Goal: Information Seeking & Learning: Learn about a topic

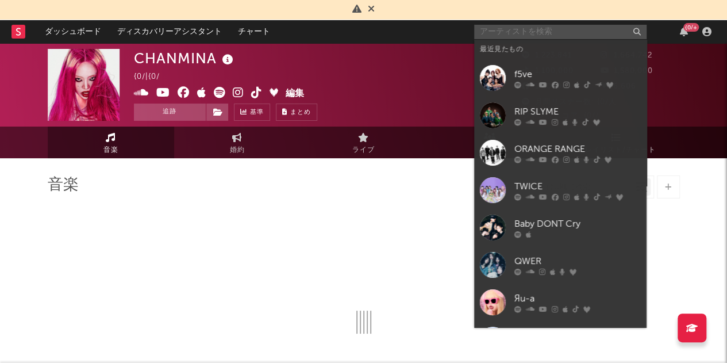
click at [528, 33] on input "text" at bounding box center [560, 32] width 172 height 14
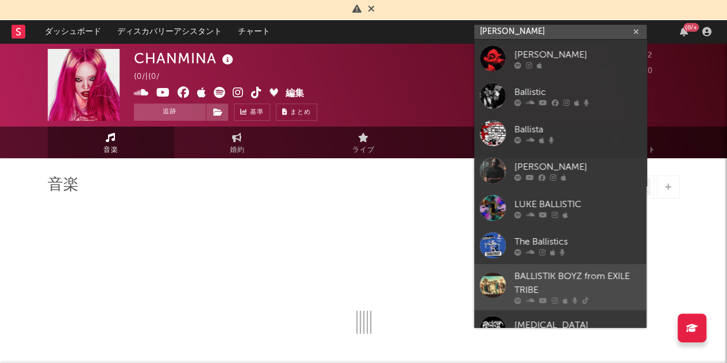
type input "[PERSON_NAME]"
click at [536, 279] on div "BALLISTIK BOYZ from EXILE TRIBE" at bounding box center [577, 284] width 126 height 28
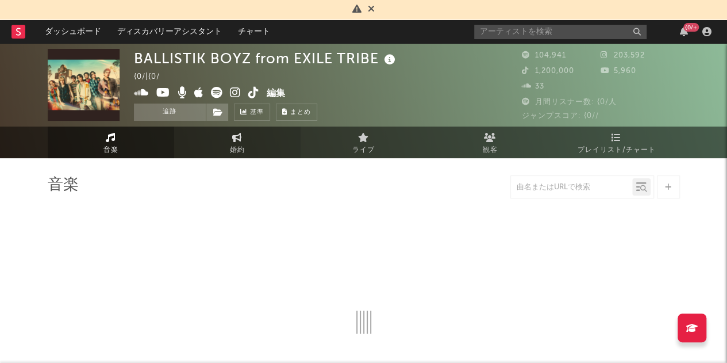
select select "6m"
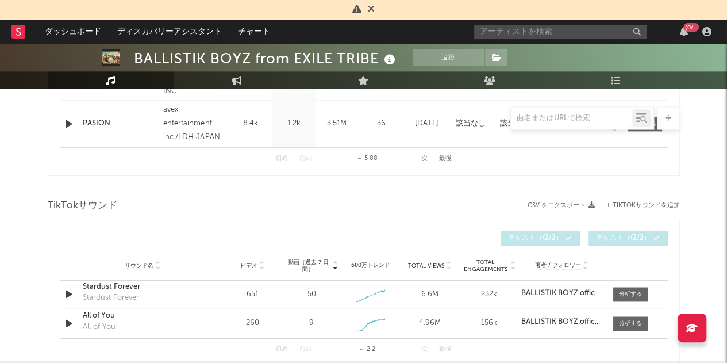
scroll to position [693, 0]
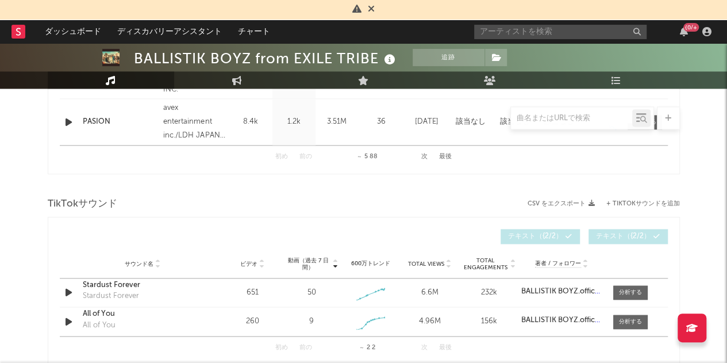
click at [418, 157] on div "初め 前の ～ 5 88 次 最後" at bounding box center [363, 156] width 176 height 22
click at [425, 157] on button "次" at bounding box center [424, 156] width 6 height 6
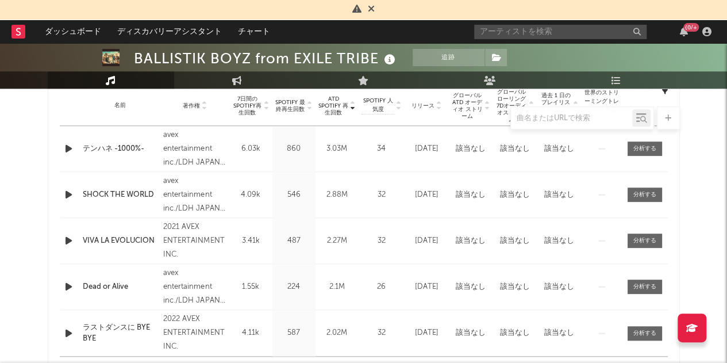
scroll to position [550, 0]
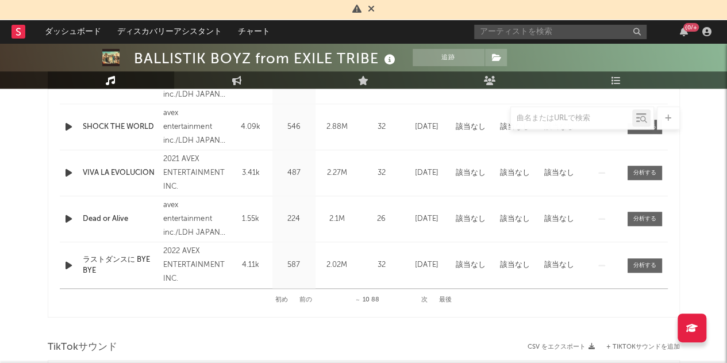
click at [426, 301] on button "次" at bounding box center [424, 300] width 6 height 6
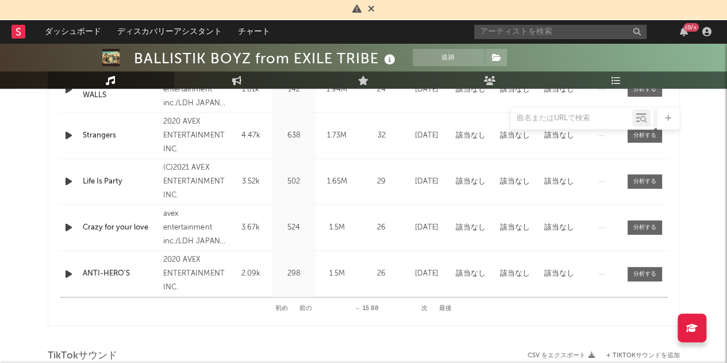
scroll to position [541, 0]
click at [426, 310] on button "次" at bounding box center [424, 309] width 6 height 6
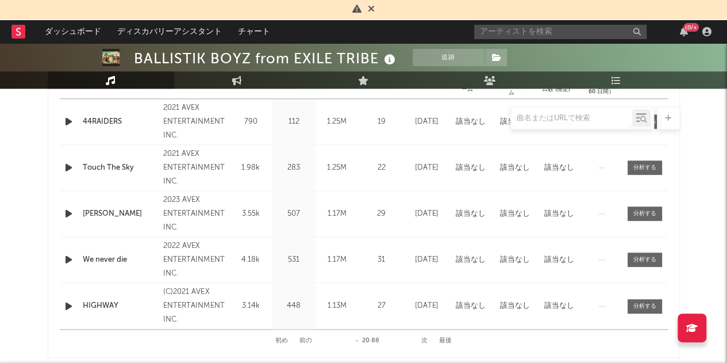
scroll to position [510, 0]
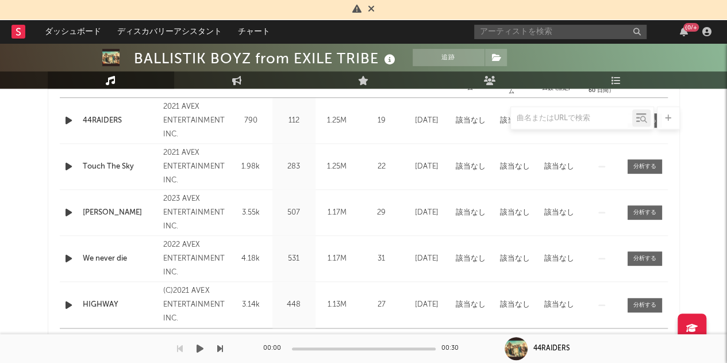
click at [427, 340] on div "00:00 00:30" at bounding box center [363, 348] width 201 height 29
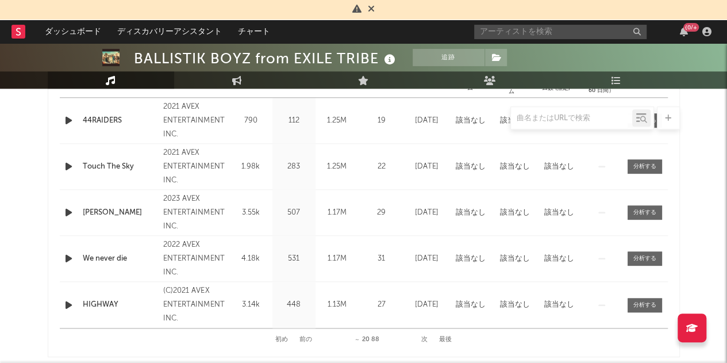
scroll to position [529, 0]
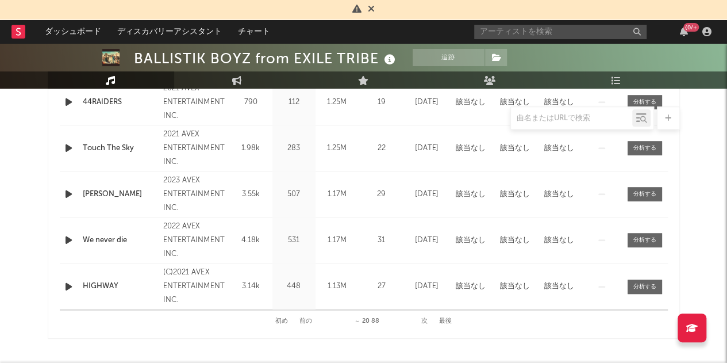
click at [424, 318] on button "次" at bounding box center [424, 321] width 6 height 6
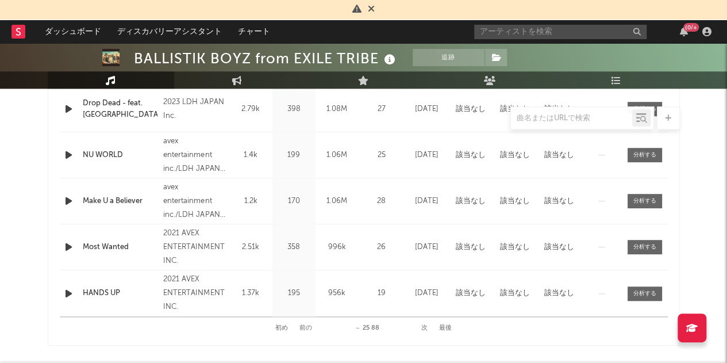
scroll to position [521, 0]
click at [425, 330] on button "次" at bounding box center [424, 328] width 6 height 6
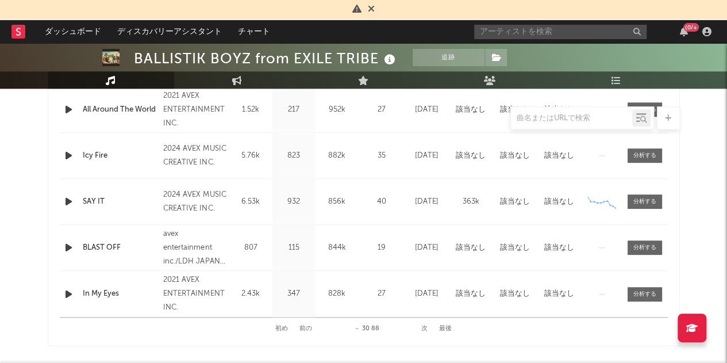
click at [425, 330] on button "次" at bounding box center [424, 328] width 6 height 6
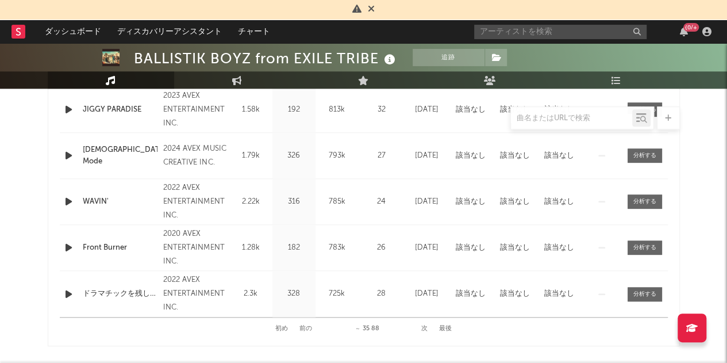
click at [425, 330] on button "次" at bounding box center [424, 328] width 6 height 6
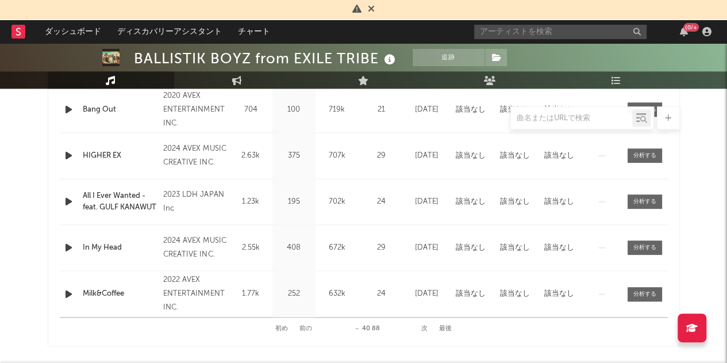
click at [425, 330] on button "次" at bounding box center [424, 328] width 6 height 6
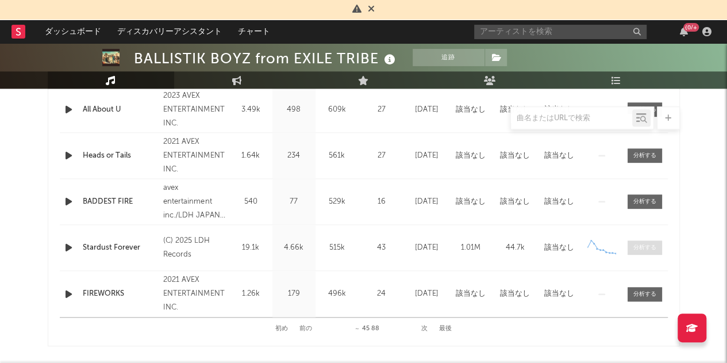
click at [635, 248] on div at bounding box center [644, 247] width 23 height 9
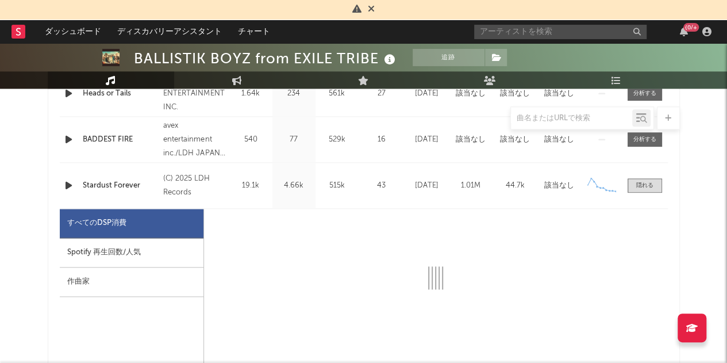
scroll to position [612, 0]
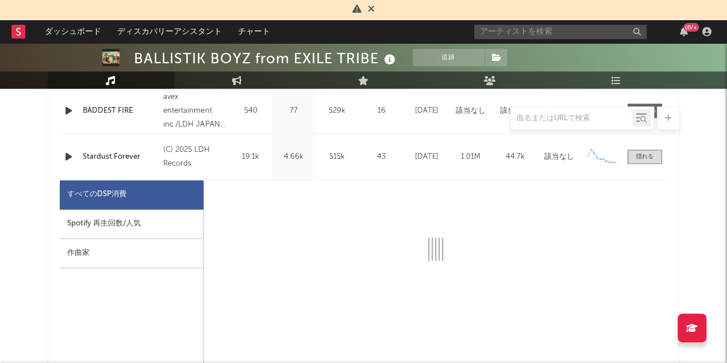
select select "1w"
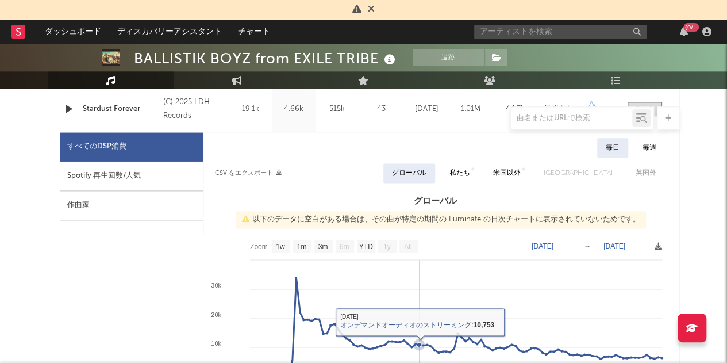
scroll to position [724, 0]
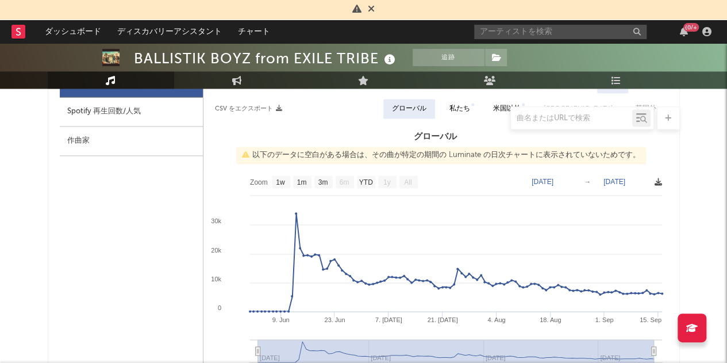
click at [657, 181] on icon at bounding box center [658, 181] width 7 height 7
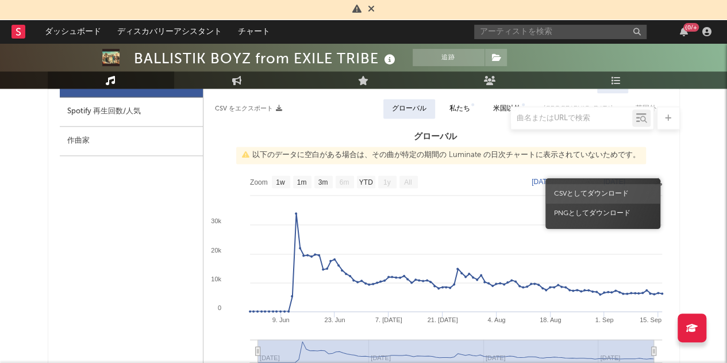
click at [582, 199] on span "CSVとしてダウンロード" at bounding box center [602, 194] width 115 height 20
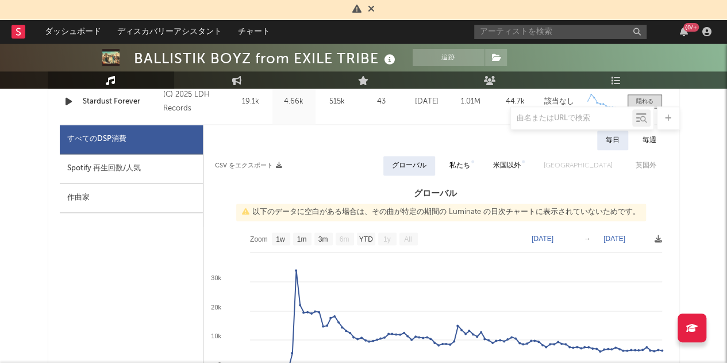
scroll to position [667, 0]
click at [136, 170] on div "Spotify 再生回数/人気" at bounding box center [131, 169] width 143 height 29
select select "1w"
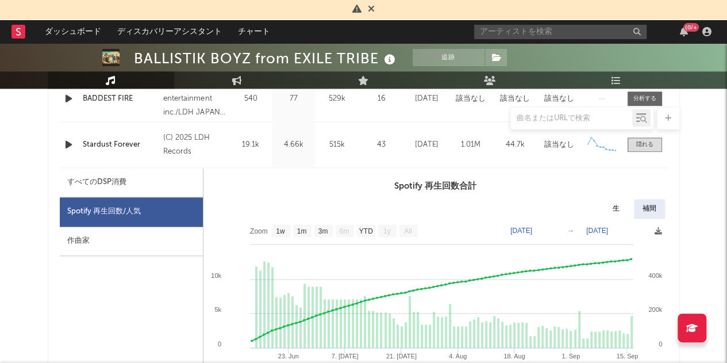
scroll to position [670, 0]
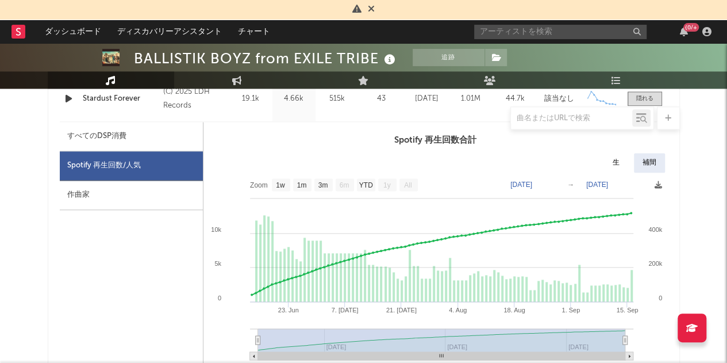
click at [532, 185] on text "[DATE]" at bounding box center [521, 184] width 22 height 8
click at [582, 134] on h3 "Spotify 再生回数合計" at bounding box center [435, 140] width 464 height 14
click at [656, 182] on icon at bounding box center [658, 184] width 7 height 7
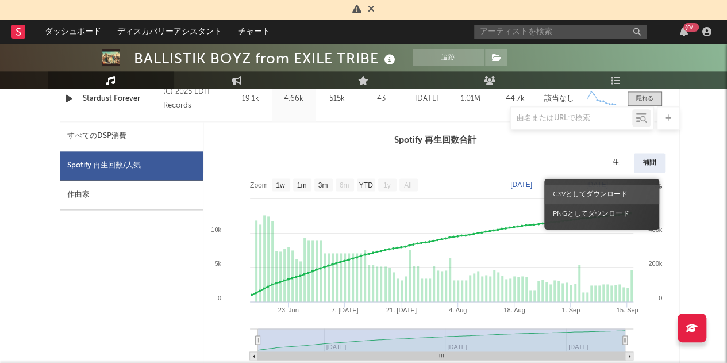
click at [588, 191] on span "CSVとしてダウンロード" at bounding box center [601, 194] width 115 height 20
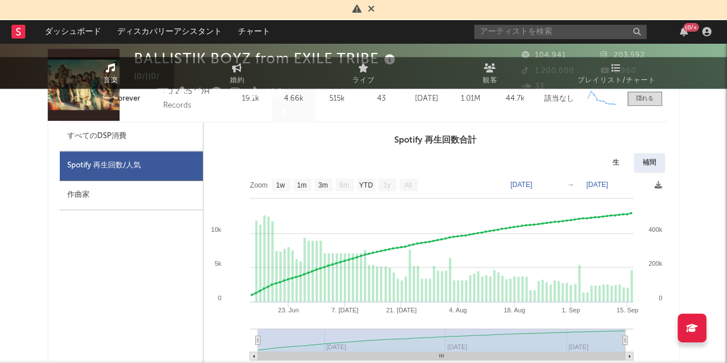
scroll to position [0, 0]
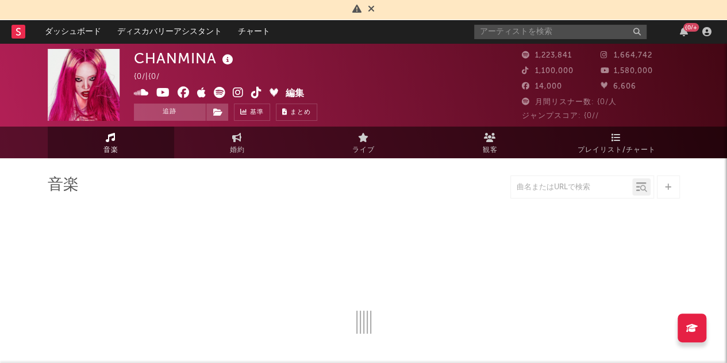
select select "6m"
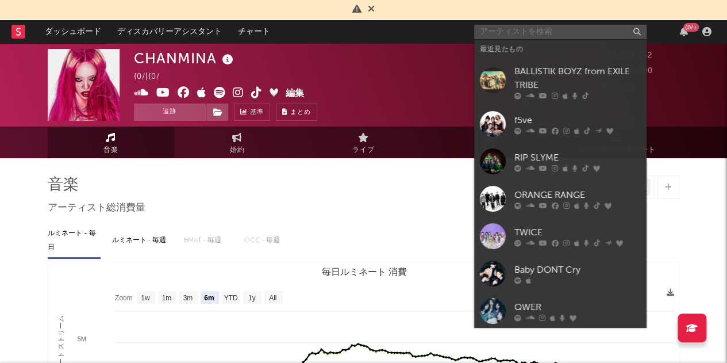
click at [507, 28] on input "text" at bounding box center [560, 32] width 172 height 14
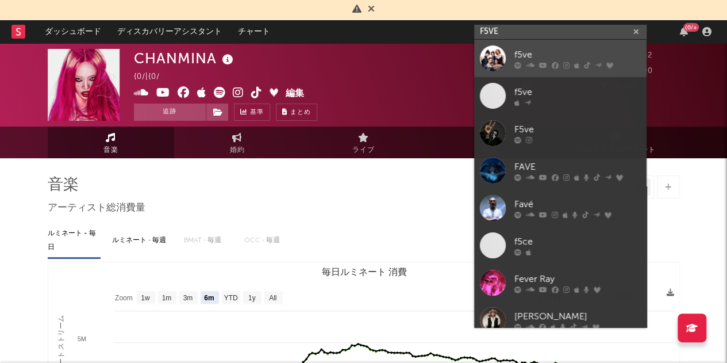
type input "F5VE"
click at [528, 56] on div "f5ve" at bounding box center [577, 55] width 126 height 14
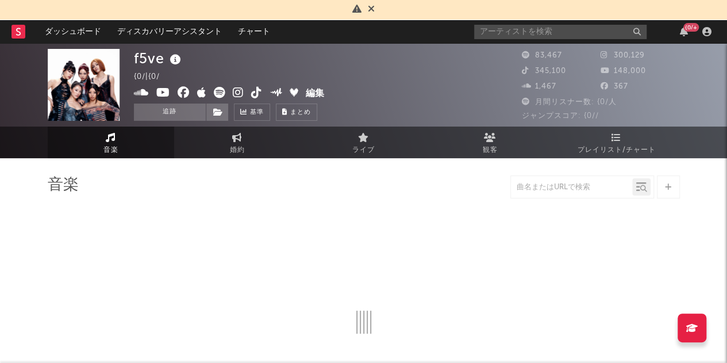
select select "6m"
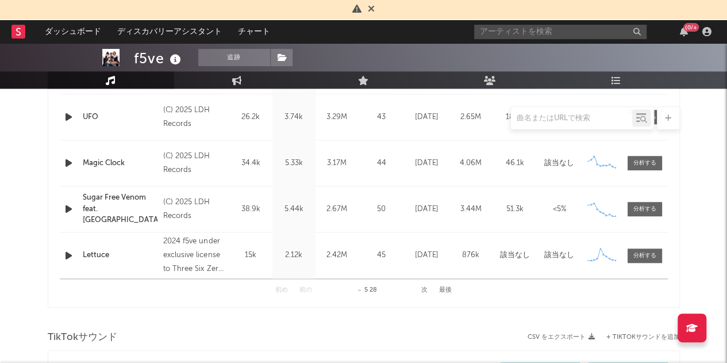
scroll to position [560, 0]
click at [425, 288] on button "次" at bounding box center [424, 289] width 6 height 6
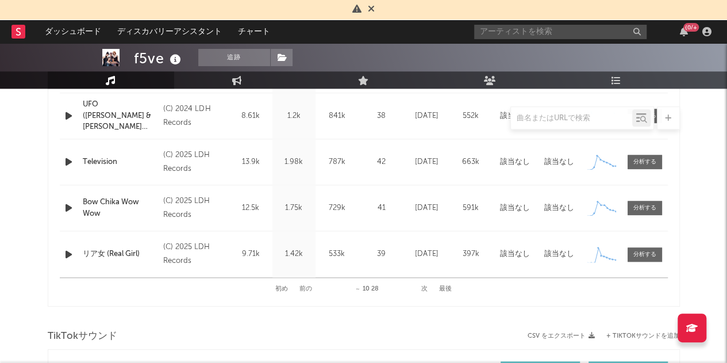
scroll to position [564, 0]
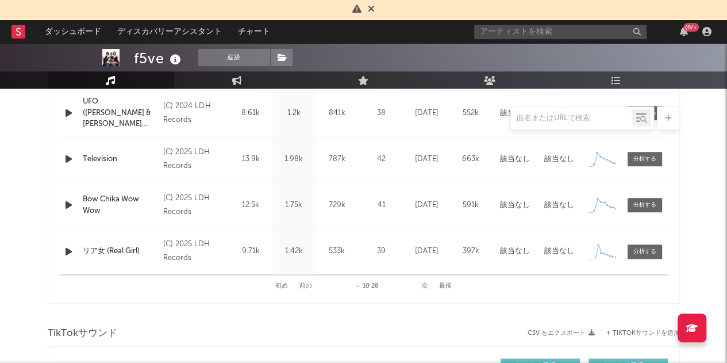
click at [310, 283] on button "前の" at bounding box center [305, 286] width 13 height 6
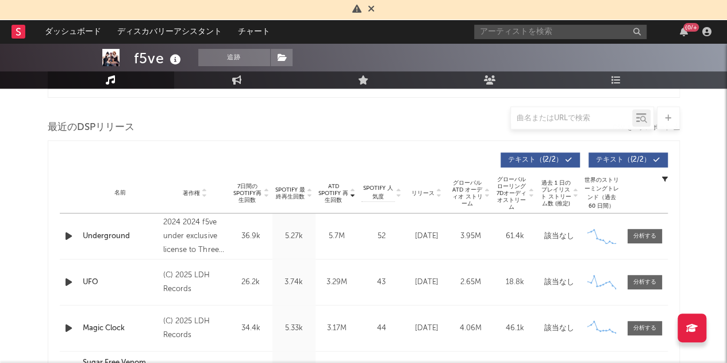
scroll to position [342, 0]
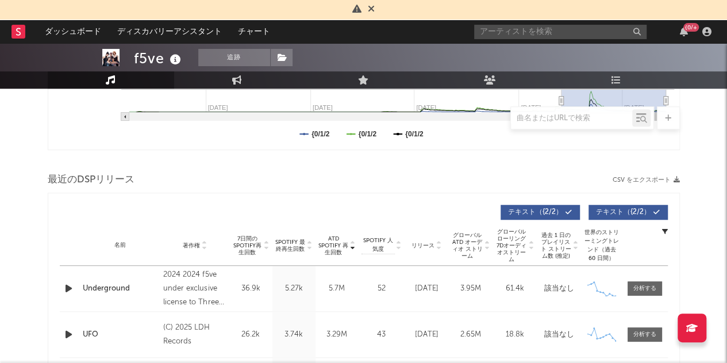
click at [663, 232] on icon "button" at bounding box center [665, 231] width 6 height 6
click at [353, 172] on div "最近のDSPリリース CSV をエクスポート" at bounding box center [364, 180] width 632 height 20
click at [438, 243] on icon at bounding box center [439, 243] width 6 height 5
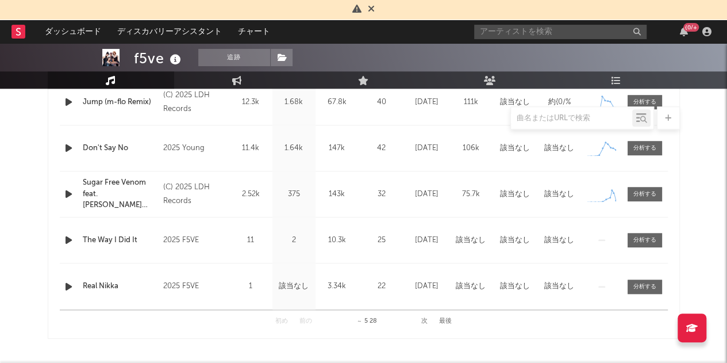
scroll to position [537, 0]
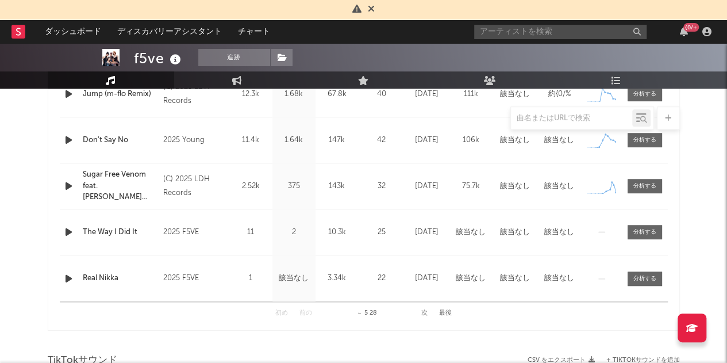
click at [422, 311] on button "次" at bounding box center [424, 313] width 6 height 6
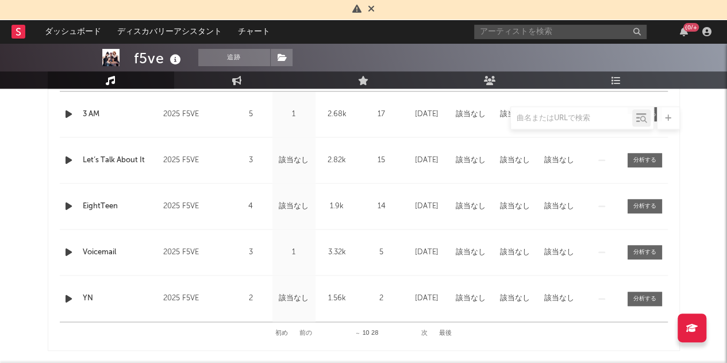
scroll to position [529, 0]
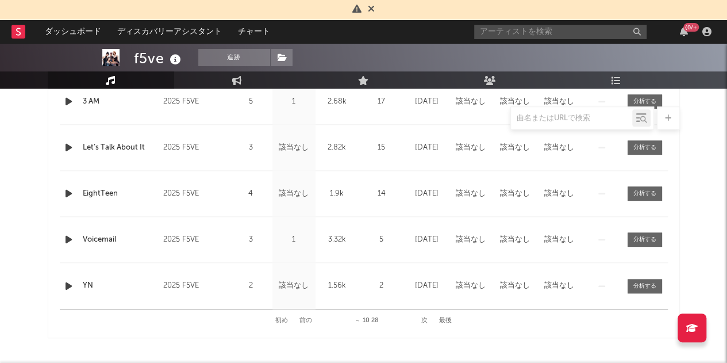
click at [308, 319] on button "前の" at bounding box center [305, 320] width 13 height 6
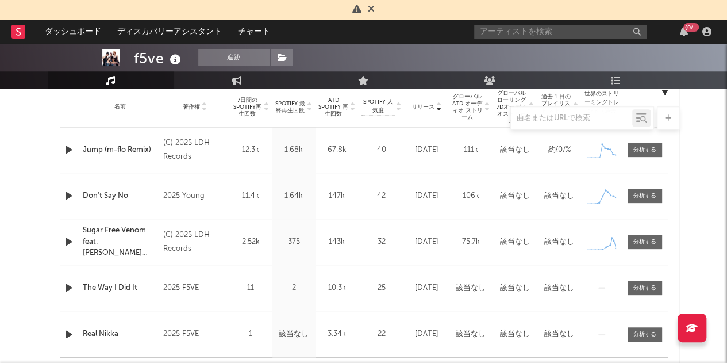
scroll to position [484, 0]
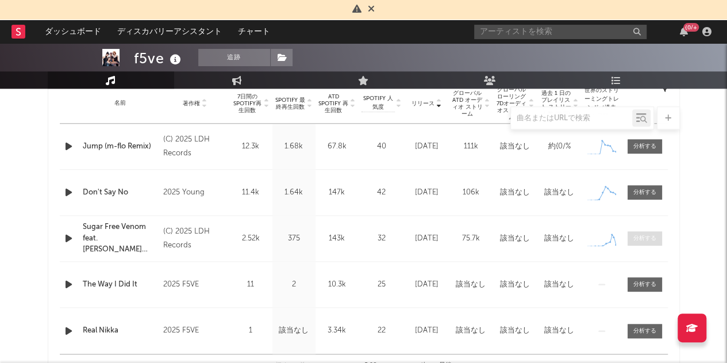
click at [639, 240] on div at bounding box center [644, 238] width 23 height 9
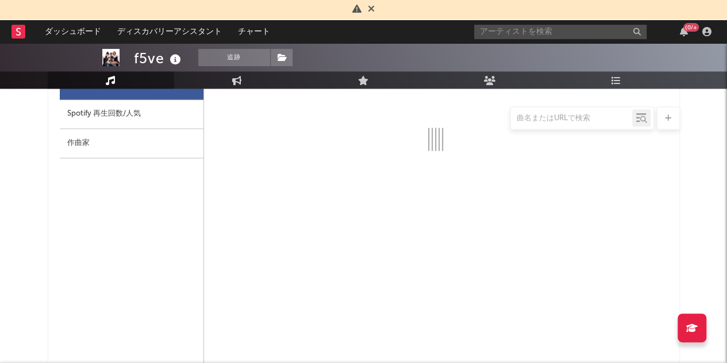
select select "1w"
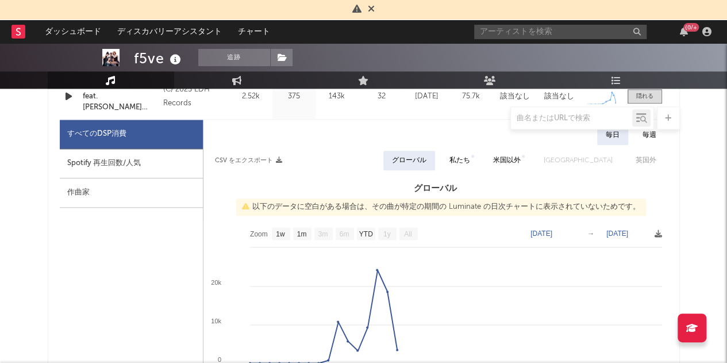
scroll to position [628, 0]
click at [659, 234] on icon at bounding box center [658, 232] width 7 height 7
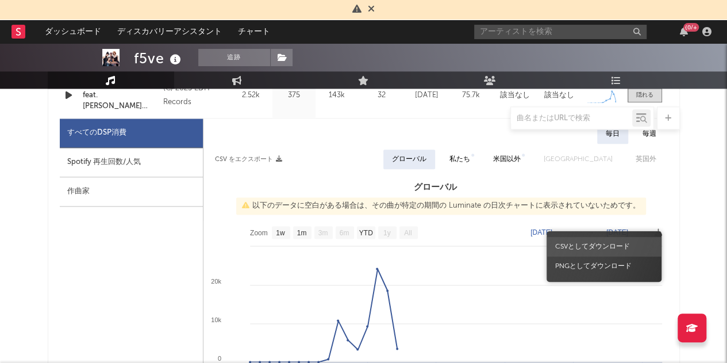
click at [596, 247] on span "CSVとしてダウンロード" at bounding box center [603, 247] width 115 height 20
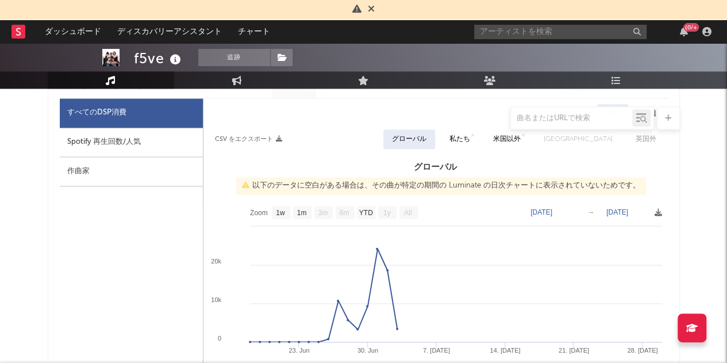
scroll to position [598, 0]
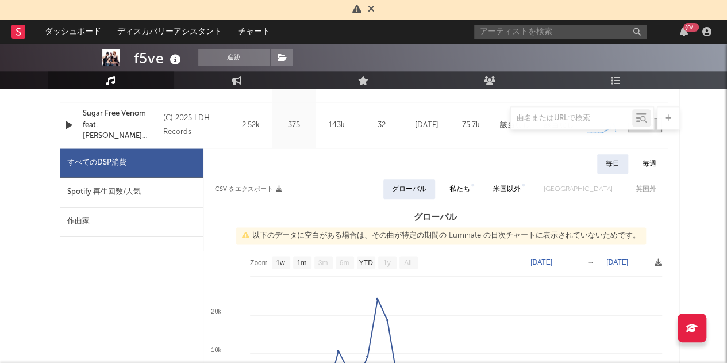
click at [156, 198] on div "Spotify 再生回数/人気" at bounding box center [131, 192] width 143 height 29
select select "1w"
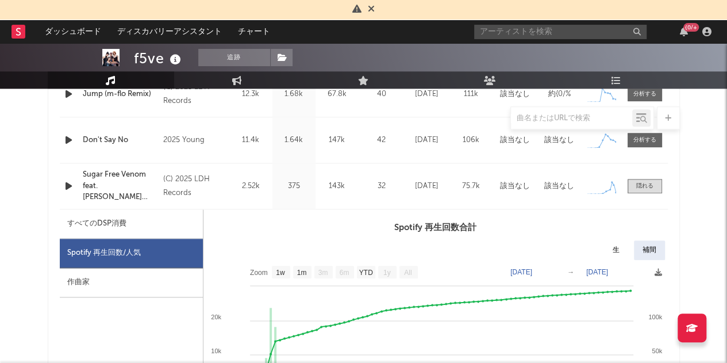
scroll to position [526, 0]
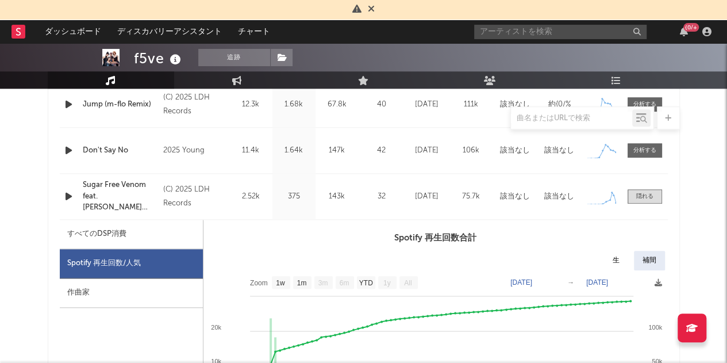
click at [130, 239] on div "すべてのDSP消費" at bounding box center [131, 234] width 143 height 29
select select "1w"
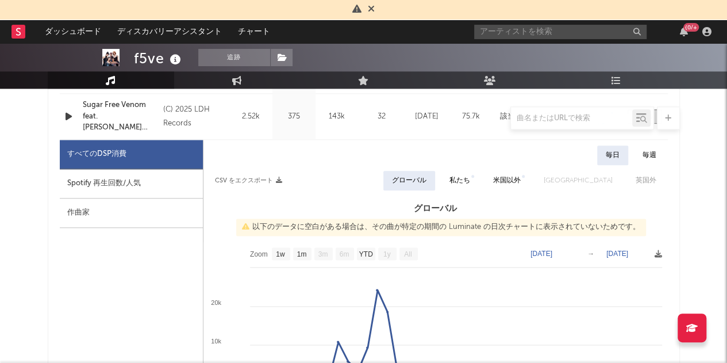
scroll to position [605, 0]
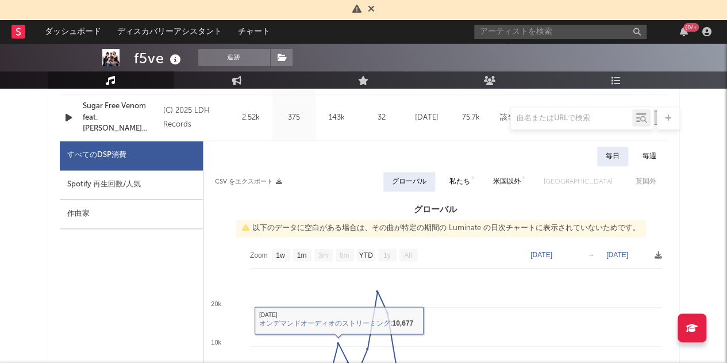
click at [152, 187] on div "Spotify 再生回数/人気" at bounding box center [131, 184] width 143 height 29
select select "1w"
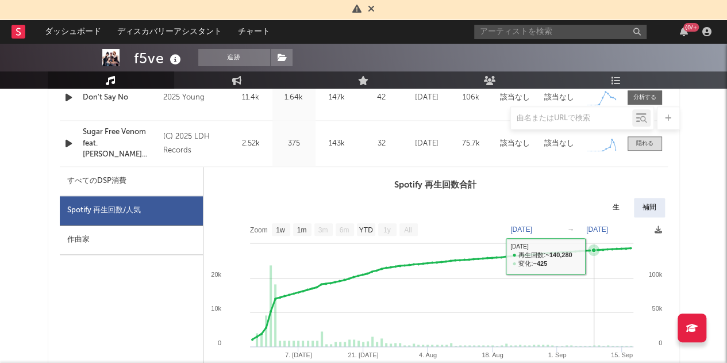
scroll to position [574, 0]
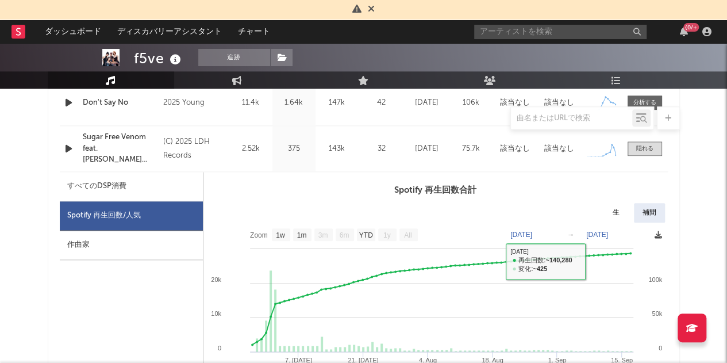
click at [660, 232] on icon at bounding box center [658, 234] width 7 height 7
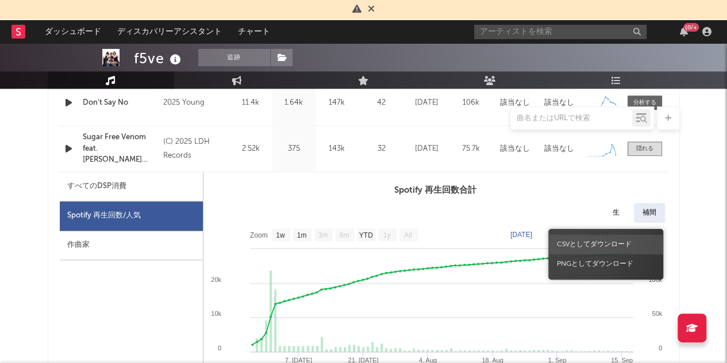
click at [581, 248] on span "CSVとしてダウンロード" at bounding box center [605, 244] width 115 height 20
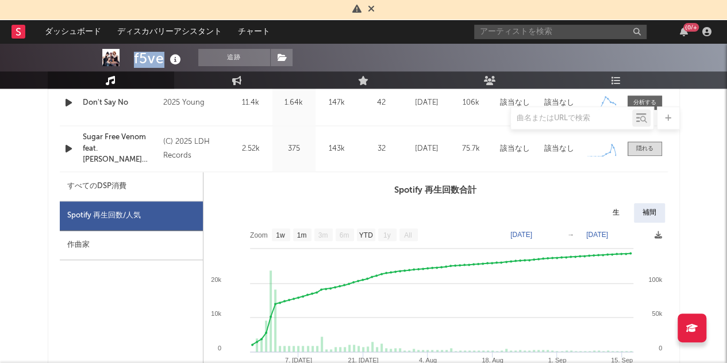
drag, startPoint x: 131, startPoint y: 59, endPoint x: 163, endPoint y: 64, distance: 32.5
click at [163, 64] on div "f5ve 追跡 {0/ | {0/ 編集 追跡 基準 まとめ 83,467 300,129 345,100 148,000 1,467 367 月間リスナー数…" at bounding box center [363, 31] width 727 height 115
copy div "f5ve"
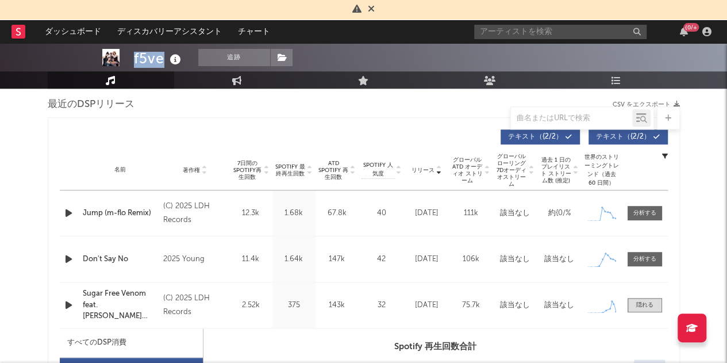
scroll to position [418, 0]
click at [648, 307] on div at bounding box center [644, 304] width 17 height 9
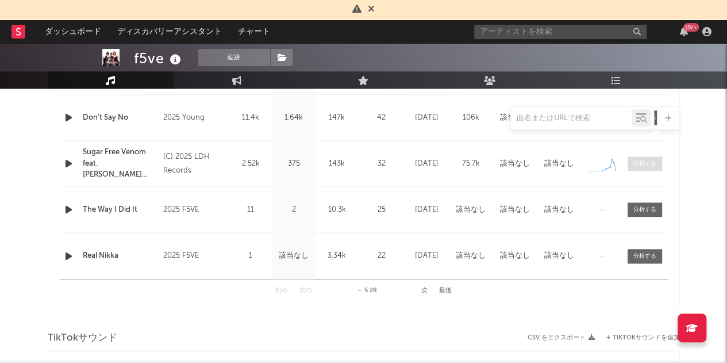
scroll to position [567, 0]
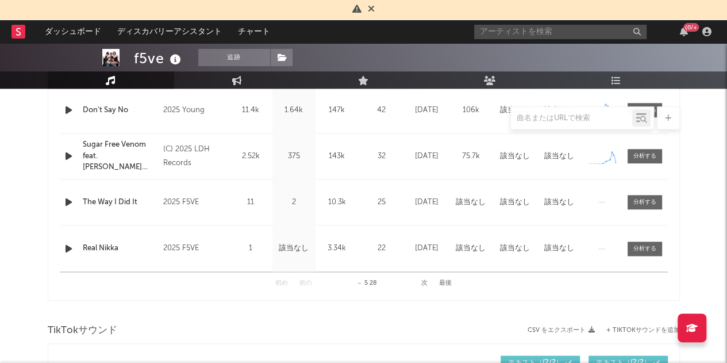
click at [425, 284] on button "次" at bounding box center [424, 283] width 6 height 6
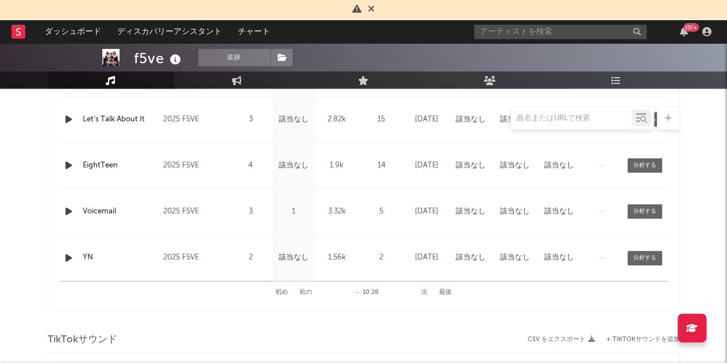
scroll to position [557, 0]
click at [424, 292] on button "次" at bounding box center [424, 293] width 6 height 6
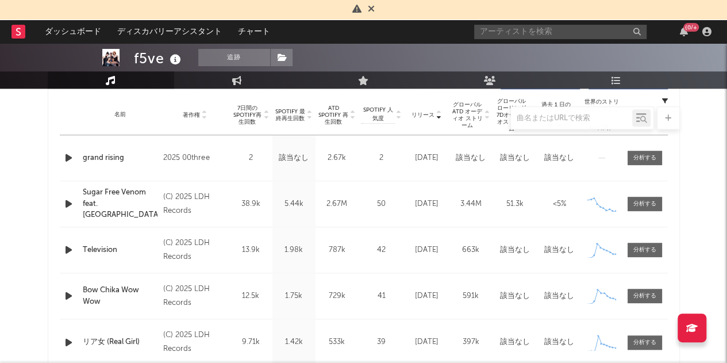
scroll to position [471, 0]
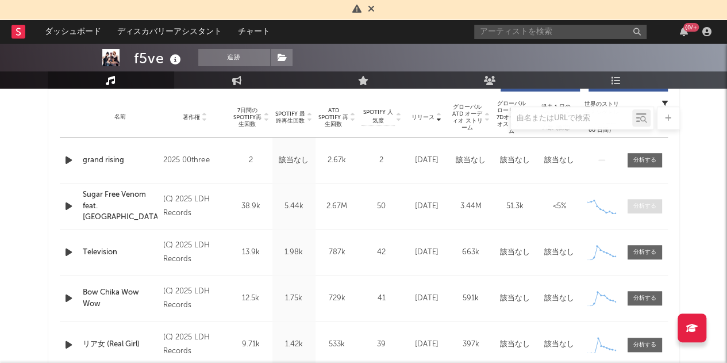
click at [651, 203] on div at bounding box center [644, 206] width 23 height 9
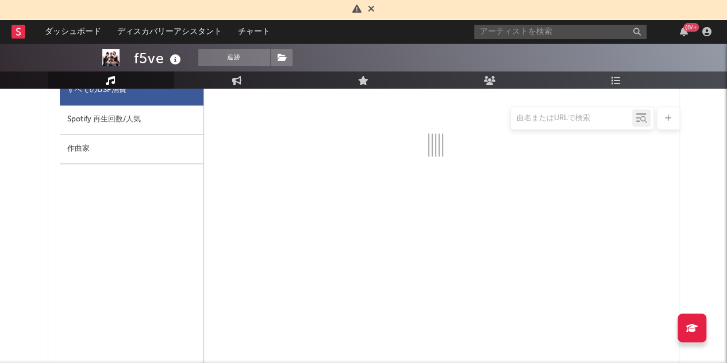
scroll to position [625, 0]
select select "1w"
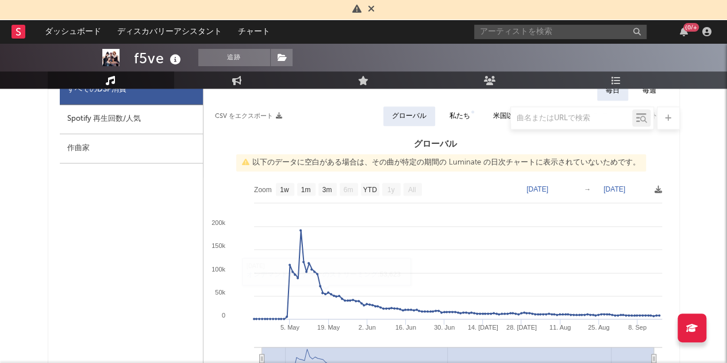
scroll to position [584, 0]
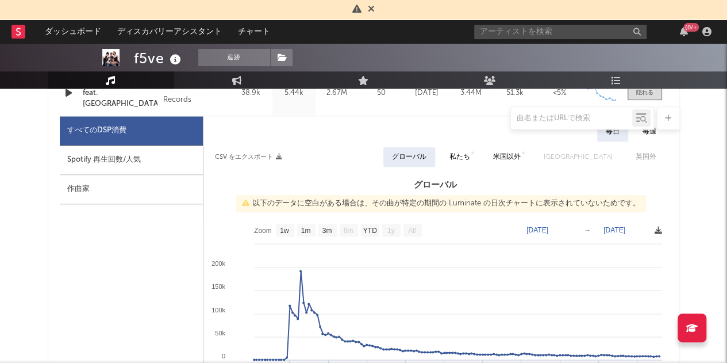
click at [656, 229] on icon at bounding box center [658, 229] width 7 height 7
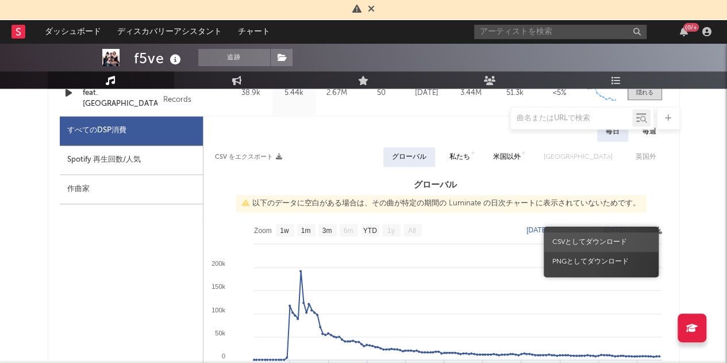
click at [583, 249] on span "CSVとしてダウンロード" at bounding box center [601, 242] width 115 height 20
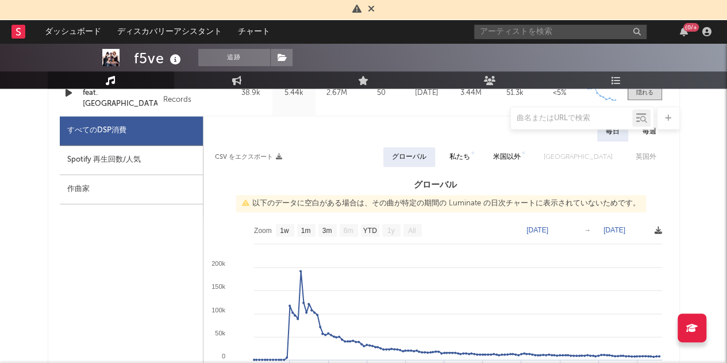
click at [656, 228] on icon at bounding box center [658, 229] width 7 height 7
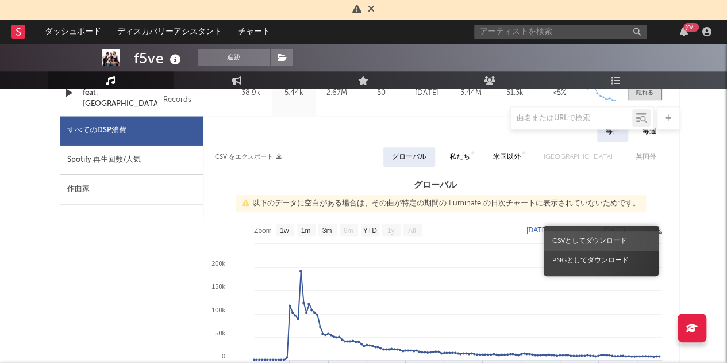
click at [592, 239] on span "CSVとしてダウンロード" at bounding box center [601, 241] width 115 height 20
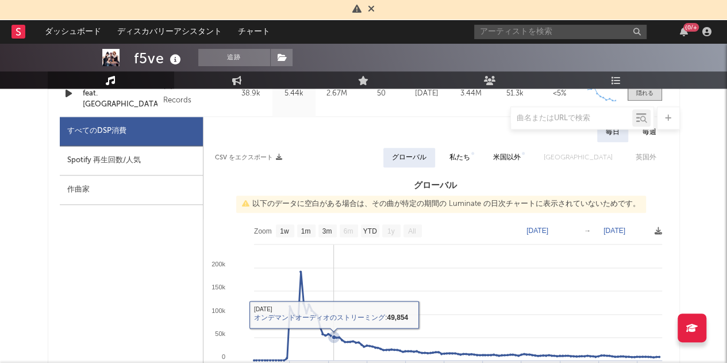
scroll to position [576, 0]
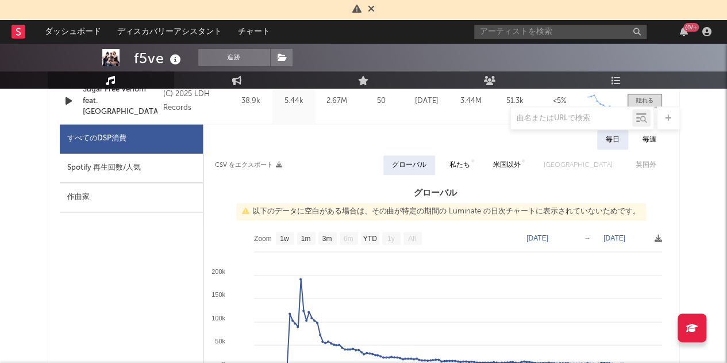
click at [129, 170] on div "Spotify 再生回数/人気" at bounding box center [131, 167] width 143 height 29
select select "1w"
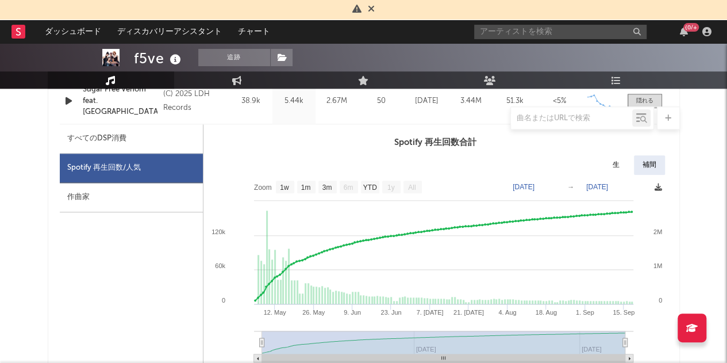
click at [660, 188] on icon at bounding box center [658, 186] width 7 height 7
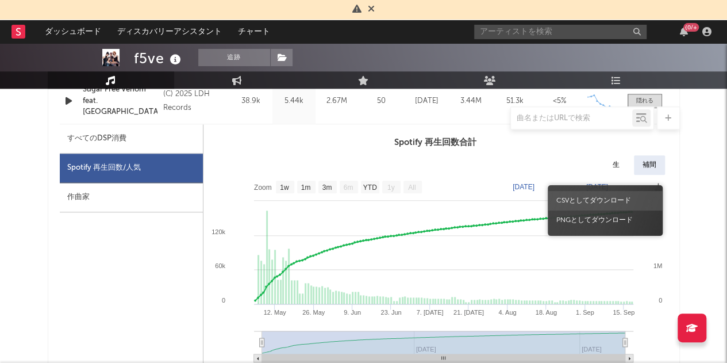
click at [599, 201] on span "CSVとしてダウンロード" at bounding box center [605, 201] width 115 height 20
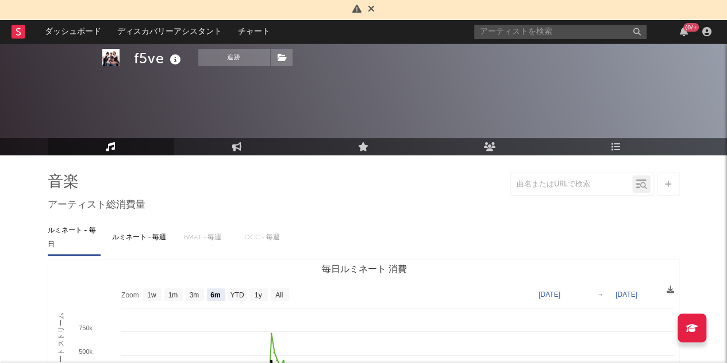
scroll to position [0, 0]
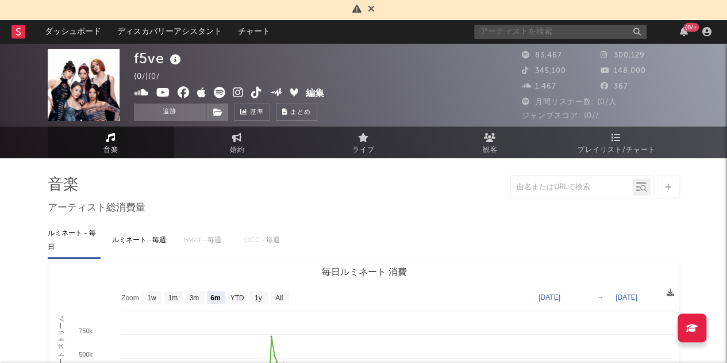
click at [514, 28] on input "text" at bounding box center [560, 32] width 172 height 14
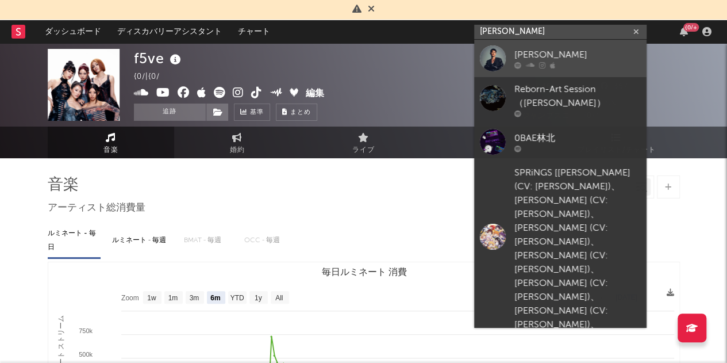
type input "[PERSON_NAME]"
click at [501, 52] on div at bounding box center [493, 58] width 26 height 26
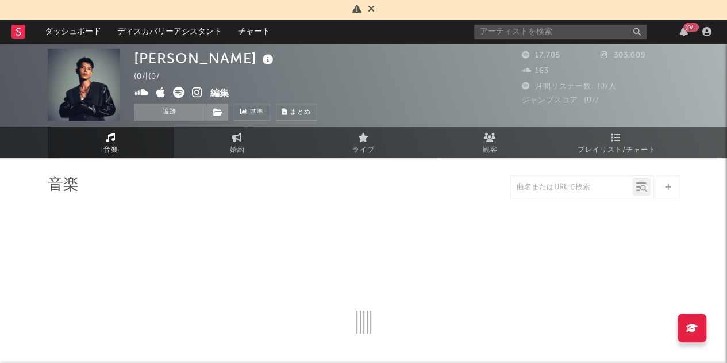
select select "6m"
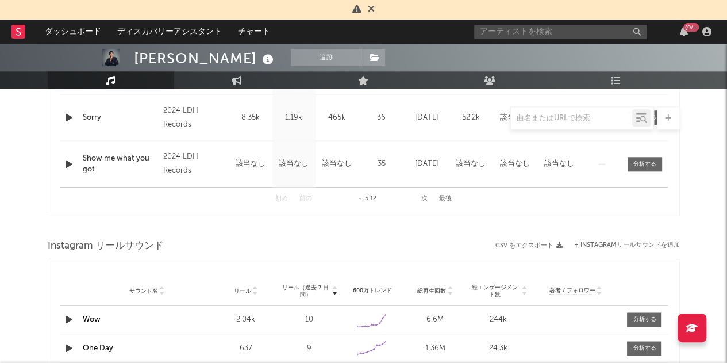
scroll to position [652, 0]
click at [426, 198] on button "次" at bounding box center [424, 198] width 6 height 6
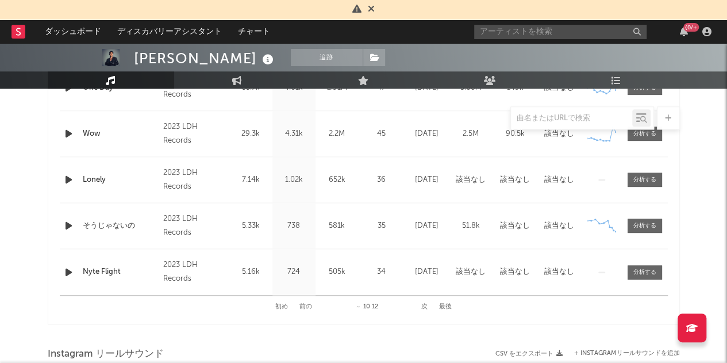
scroll to position [544, 0]
click at [298, 302] on div "初め 前の ～ 10 12 次 最後" at bounding box center [363, 306] width 176 height 22
click at [299, 302] on div "初め 前の ～ 10 12 次 最後" at bounding box center [363, 306] width 176 height 22
click at [304, 305] on button "前の" at bounding box center [305, 306] width 13 height 6
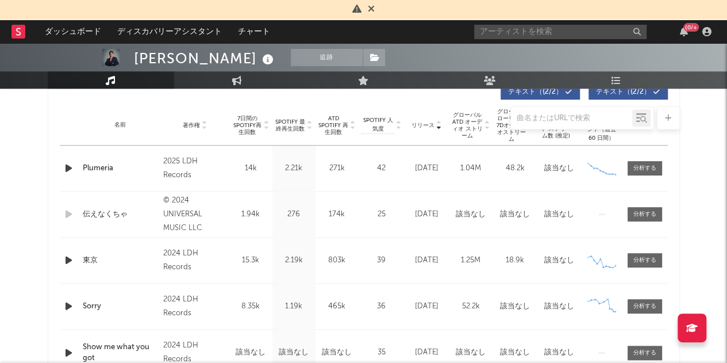
scroll to position [461, 0]
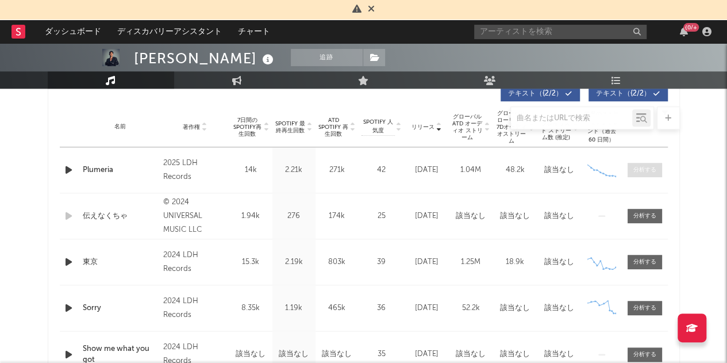
click at [640, 170] on div at bounding box center [644, 170] width 23 height 9
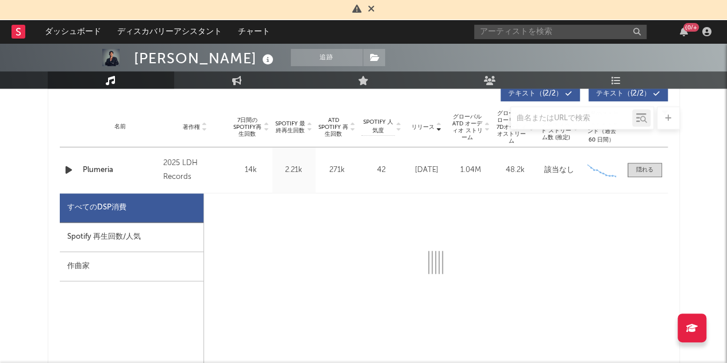
select select "1w"
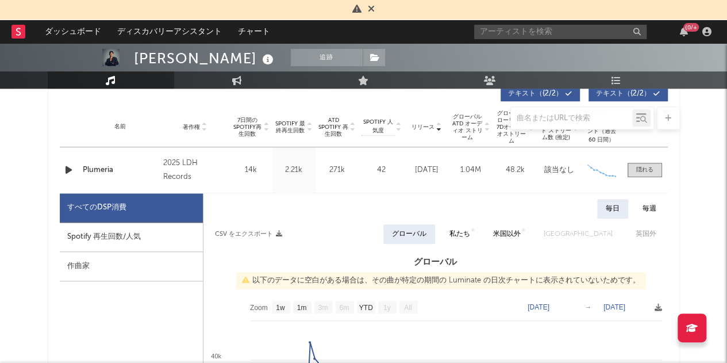
click at [131, 232] on div "Spotify 再生回数/人気" at bounding box center [131, 236] width 143 height 29
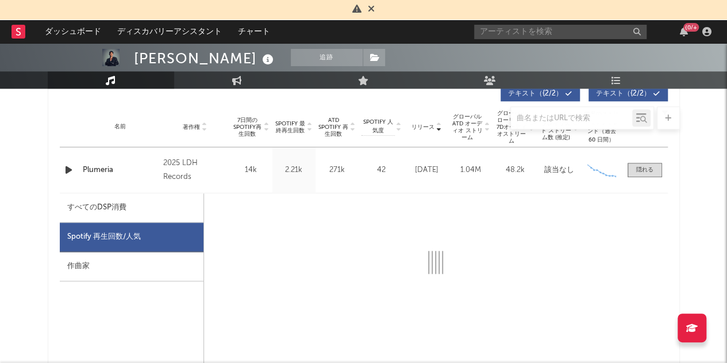
select select "1w"
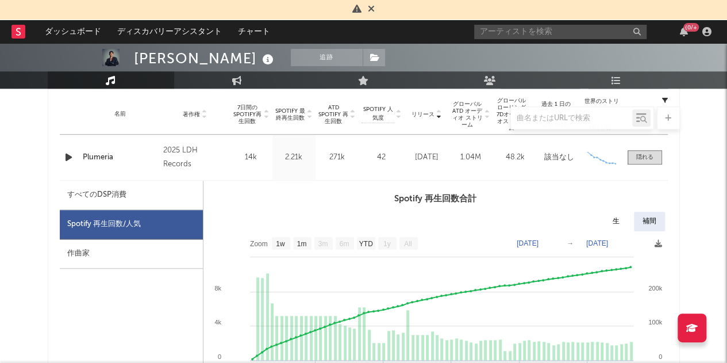
scroll to position [476, 0]
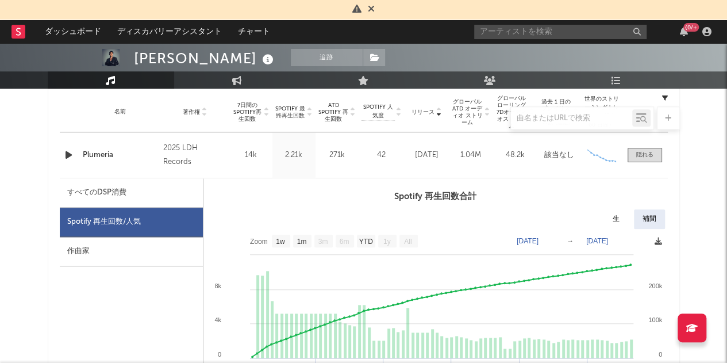
click at [660, 243] on icon at bounding box center [658, 240] width 7 height 7
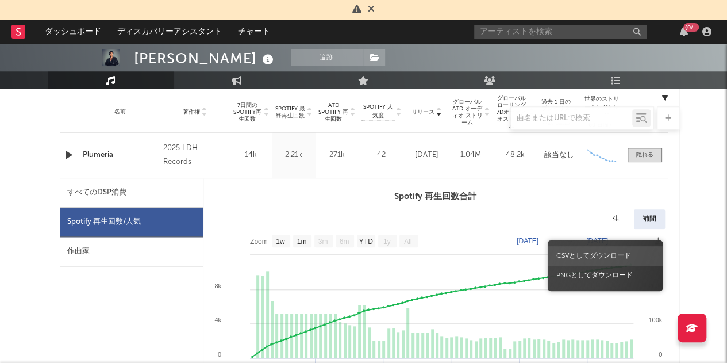
click at [622, 259] on span "CSVとしてダウンロード" at bounding box center [605, 256] width 115 height 20
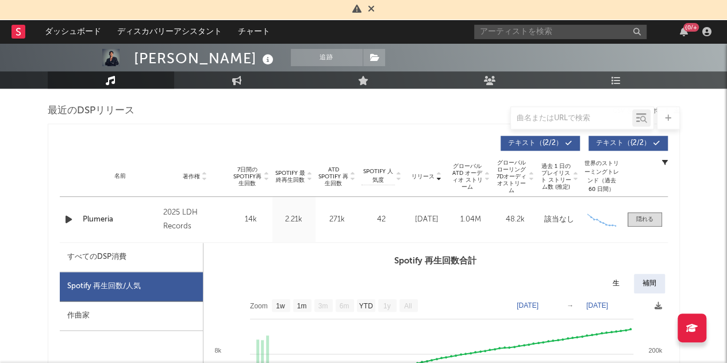
scroll to position [411, 0]
click at [514, 26] on input "text" at bounding box center [560, 32] width 172 height 14
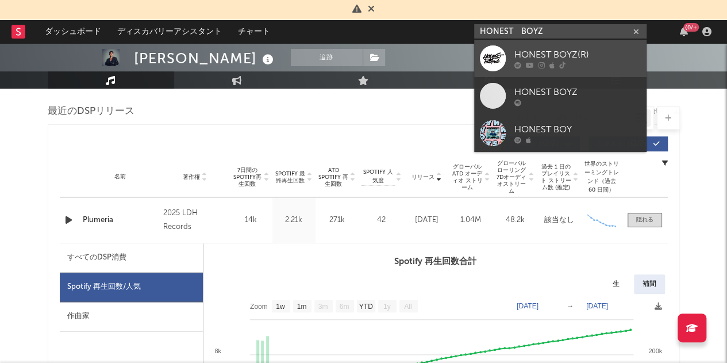
type input "HONEST　BOYZ"
click at [574, 57] on div "HONEST BOYZ(R)" at bounding box center [577, 55] width 126 height 14
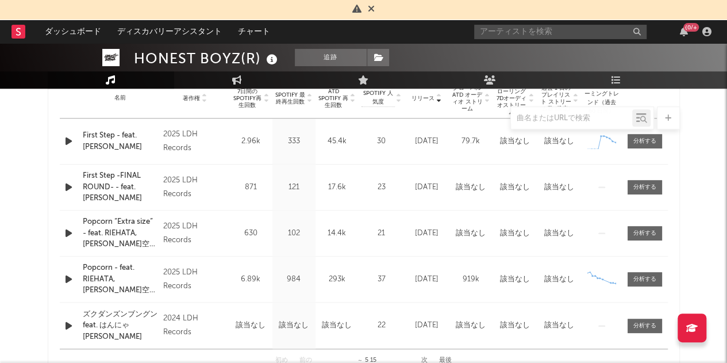
scroll to position [383, 0]
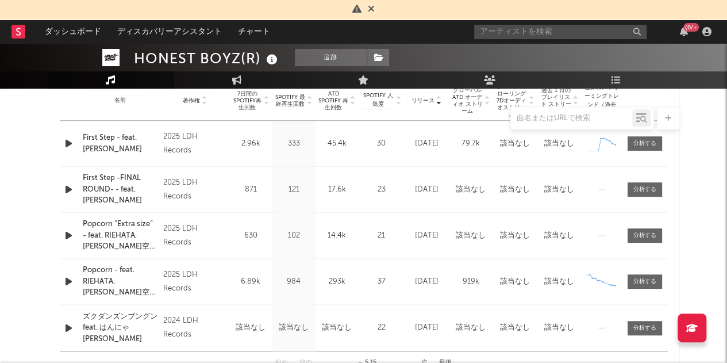
select select "6m"
click at [646, 281] on div at bounding box center [644, 282] width 23 height 9
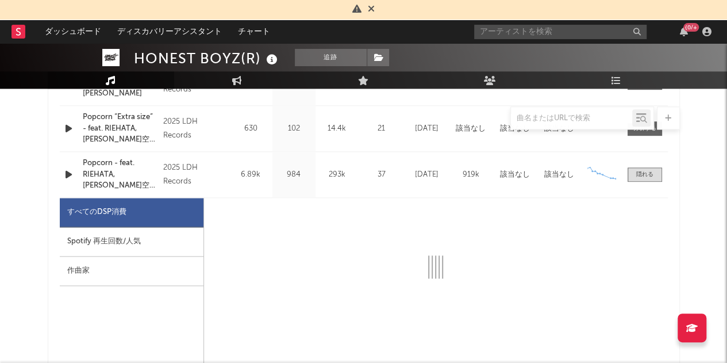
select select "1w"
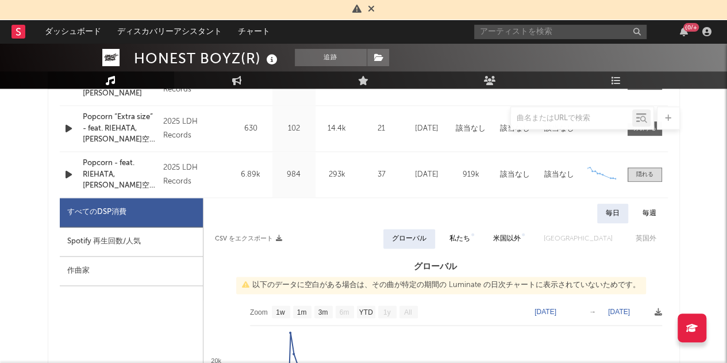
scroll to position [696, 0]
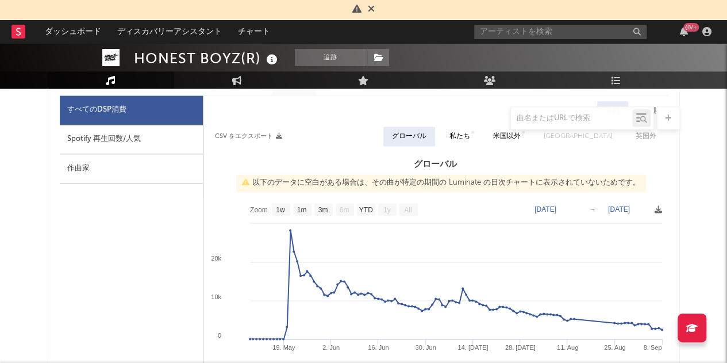
click at [120, 136] on div "Spotify 再生回数/人気" at bounding box center [131, 139] width 143 height 29
select select "1w"
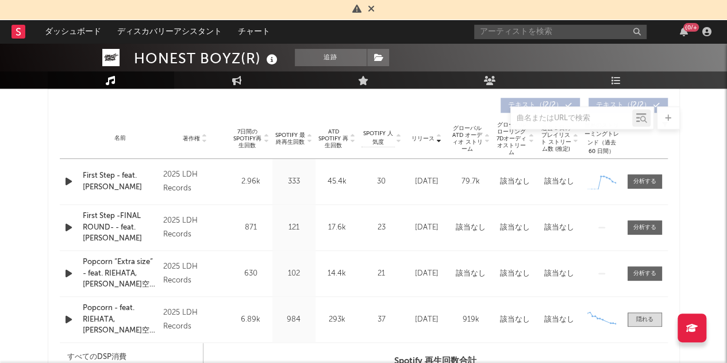
scroll to position [451, 0]
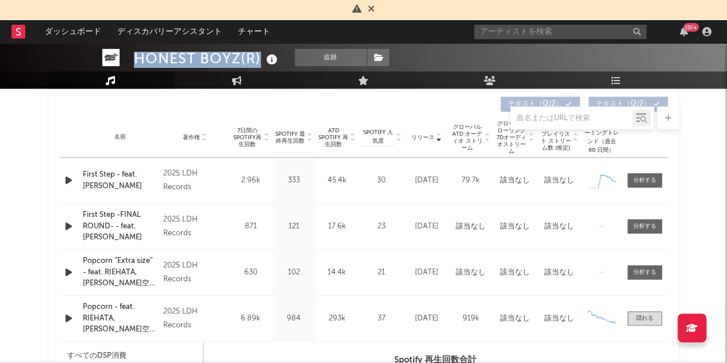
drag, startPoint x: 132, startPoint y: 61, endPoint x: 257, endPoint y: 56, distance: 125.4
click at [257, 56] on div "HONEST BOYZ(R) 追跡 {0/ | {0/ 編集 追跡 基準 まとめ 37,812 109,386 57,700 423,000 月間リスナー数:…" at bounding box center [363, 31] width 727 height 115
copy div "HONEST BOYZ(R)"
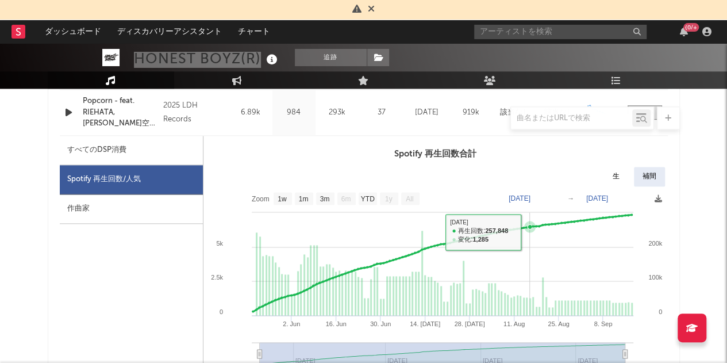
scroll to position [656, 0]
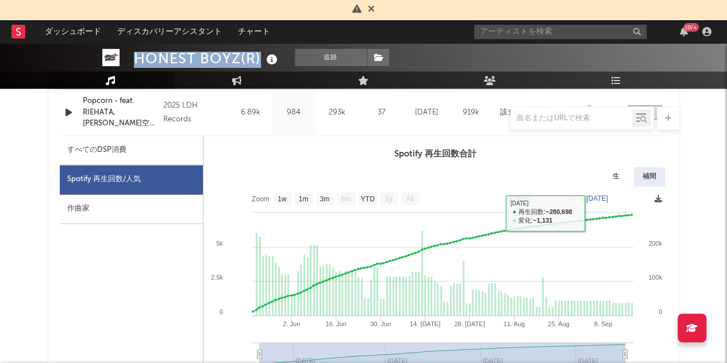
click at [656, 198] on icon at bounding box center [658, 198] width 7 height 7
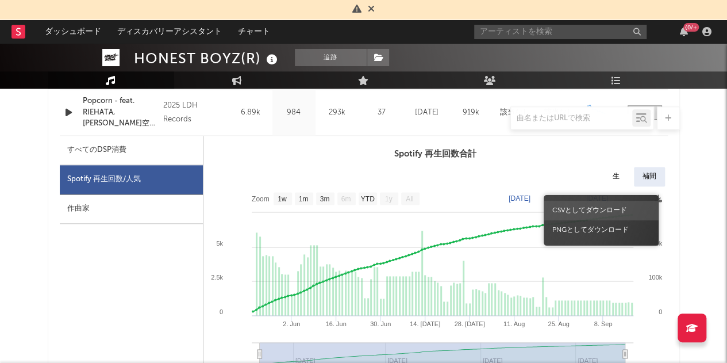
click at [602, 211] on span "CSVとしてダウンロード" at bounding box center [601, 211] width 115 height 20
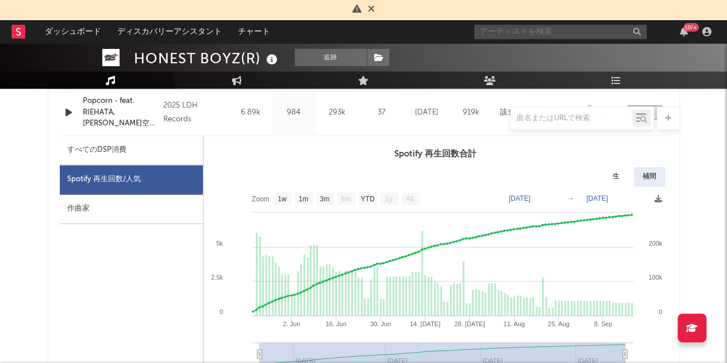
click at [508, 35] on input "text" at bounding box center [560, 32] width 172 height 14
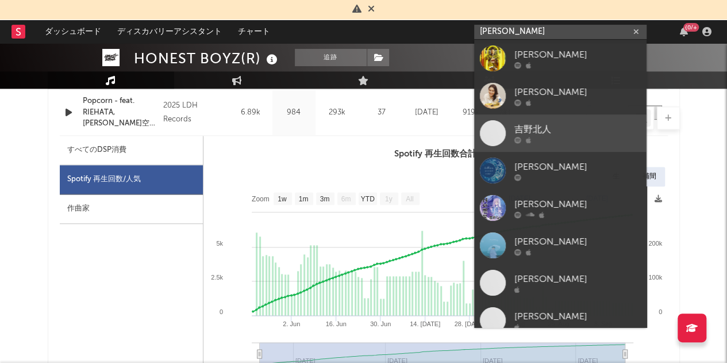
type input "[PERSON_NAME]"
click at [527, 128] on div "吉野北人" at bounding box center [577, 129] width 126 height 14
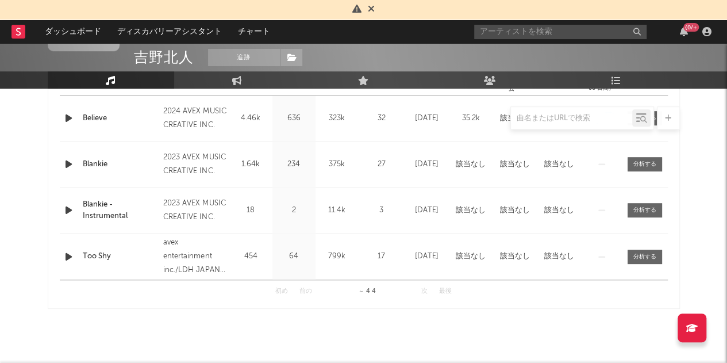
select select "6m"
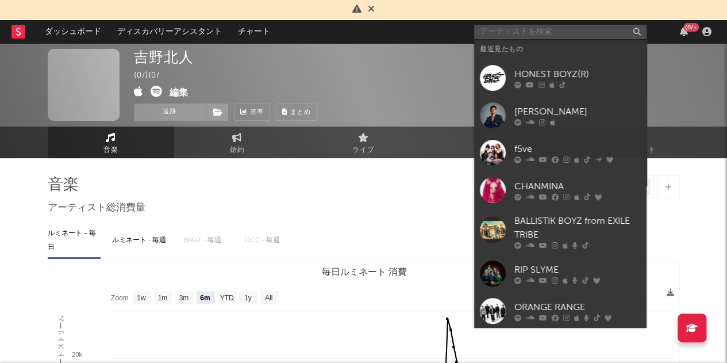
click at [503, 36] on input "text" at bounding box center [560, 32] width 172 height 14
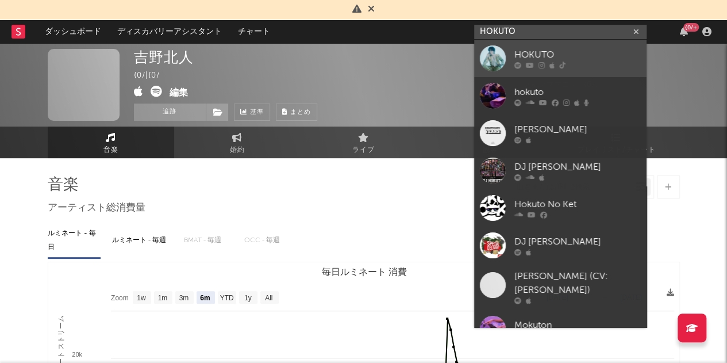
type input "HOKUTO"
click at [544, 67] on div at bounding box center [577, 64] width 126 height 7
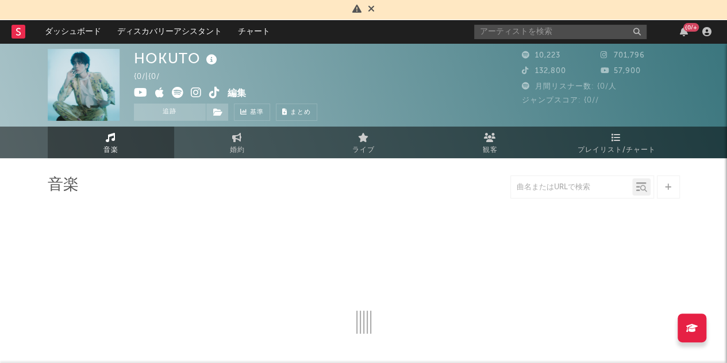
select select "1w"
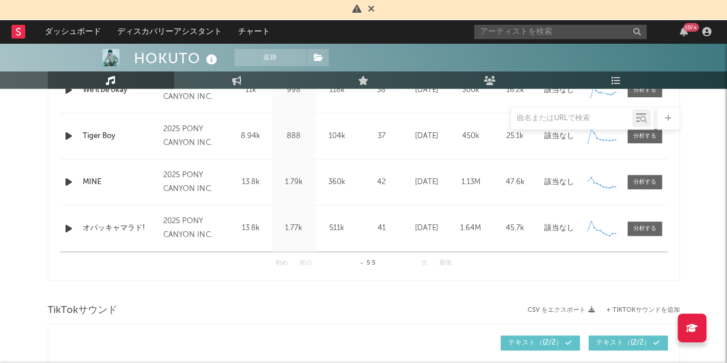
scroll to position [588, 0]
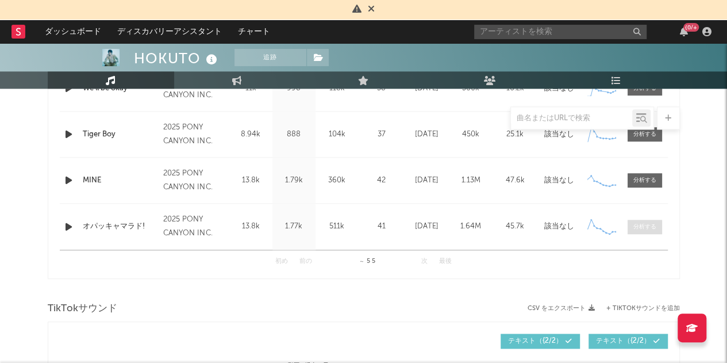
click at [642, 225] on div at bounding box center [644, 226] width 23 height 9
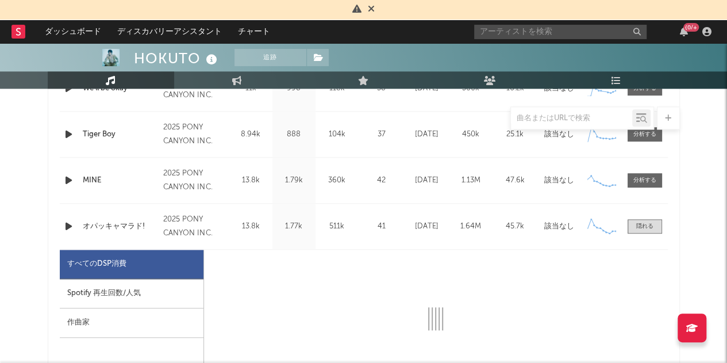
scroll to position [645, 0]
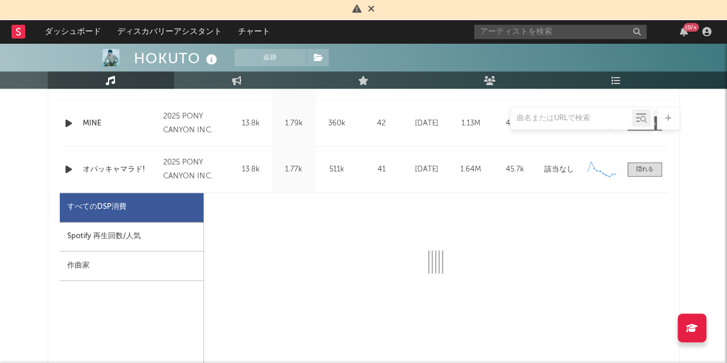
select select "1w"
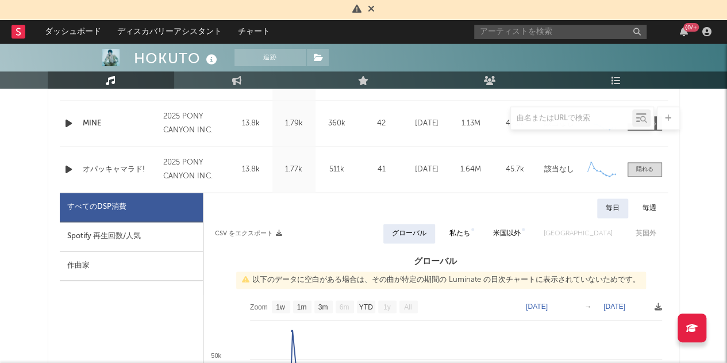
click at [108, 228] on div "Spotify 再生回数/人気" at bounding box center [131, 236] width 143 height 29
select select "1w"
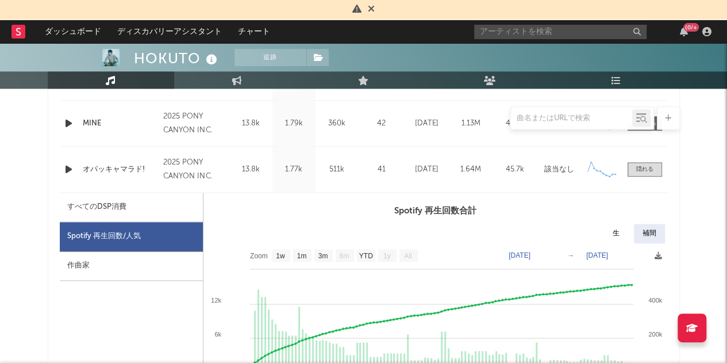
scroll to position [654, 0]
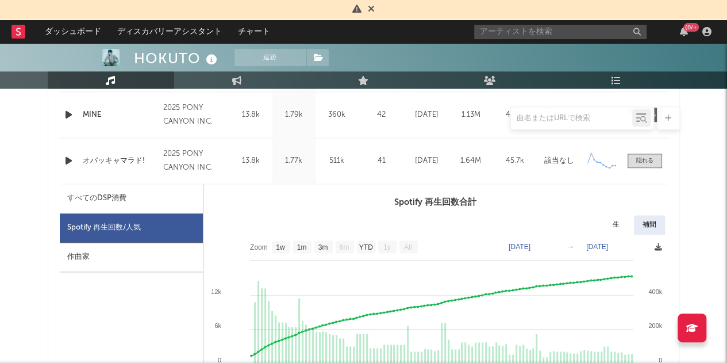
click at [661, 244] on icon at bounding box center [658, 246] width 7 height 7
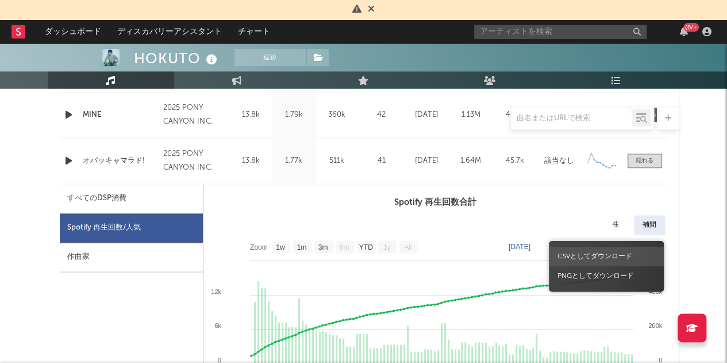
click at [599, 253] on span "CSVとしてダウンロード" at bounding box center [606, 257] width 115 height 20
